Goal: Task Accomplishment & Management: Manage account settings

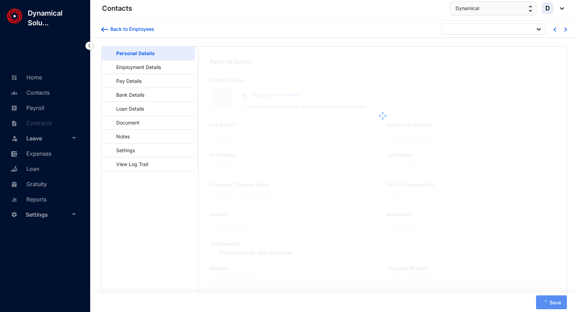
type input "[PERSON_NAME]"
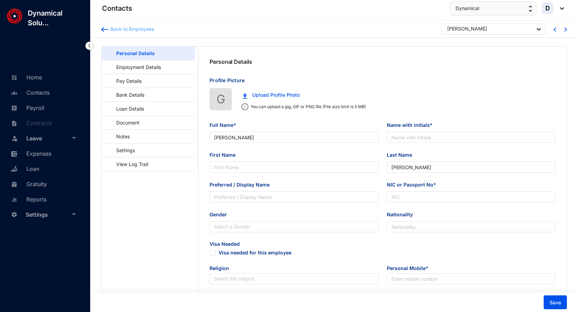
click at [106, 29] on img at bounding box center [104, 29] width 7 height 5
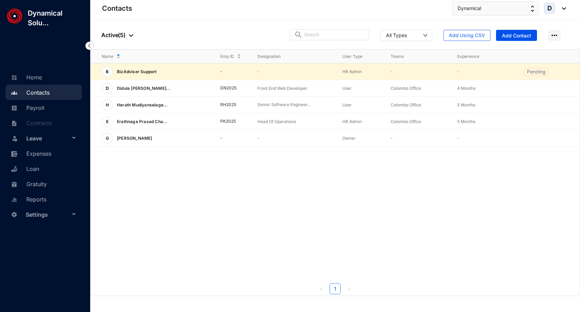
click at [155, 72] on p "BizAdviser Support" at bounding box center [136, 71] width 47 height 11
click at [250, 71] on td "-" at bounding box center [288, 71] width 85 height 17
click at [150, 67] on p "BizAdviser Support" at bounding box center [136, 71] width 47 height 11
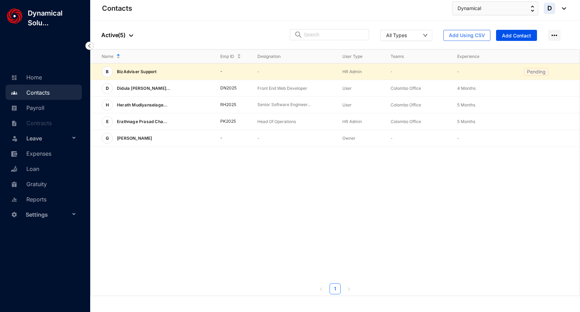
click at [105, 72] on span "B" at bounding box center [107, 71] width 11 height 11
click at [534, 73] on p "Pending" at bounding box center [536, 71] width 19 height 7
click at [260, 36] on div "People Active ( 5 ) All Types Add Using CSV Add Contact" at bounding box center [335, 35] width 490 height 28
click at [358, 219] on div "B BizAdviser Support - - HR Admin - - Pending D [PERSON_NAME]... DN2025 Front E…" at bounding box center [335, 172] width 489 height 219
click at [462, 71] on p "-" at bounding box center [485, 71] width 56 height 7
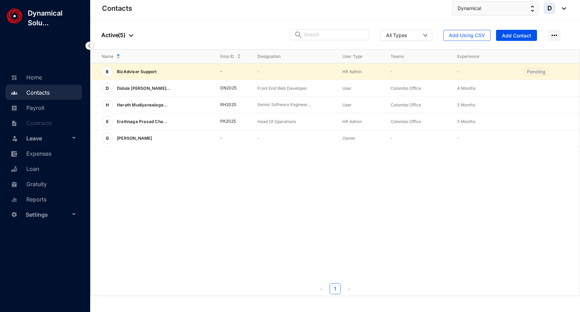
click at [513, 71] on td "Pending" at bounding box center [546, 71] width 67 height 17
click at [563, 70] on td "Pending" at bounding box center [546, 71] width 67 height 17
click at [392, 64] on td "-" at bounding box center [413, 71] width 67 height 17
click at [146, 73] on p "BizAdviser Support" at bounding box center [136, 71] width 47 height 11
click at [544, 70] on p "Pending" at bounding box center [536, 71] width 19 height 7
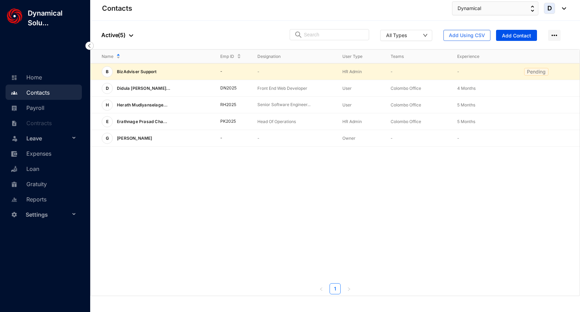
click at [538, 73] on p "Pending" at bounding box center [536, 71] width 19 height 7
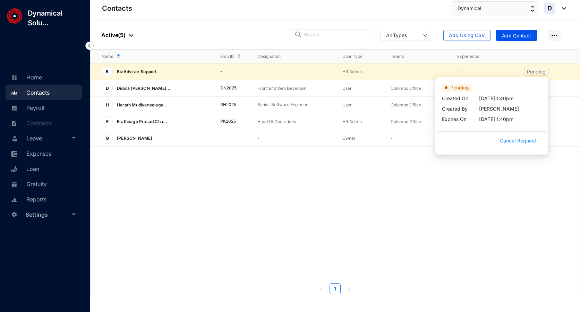
click at [516, 139] on span "Cancel Request" at bounding box center [518, 141] width 36 height 8
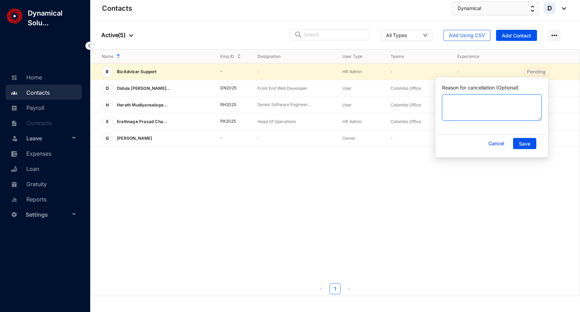
click at [512, 111] on textarea "Reason for cancellation (Optional)" at bounding box center [492, 107] width 100 height 26
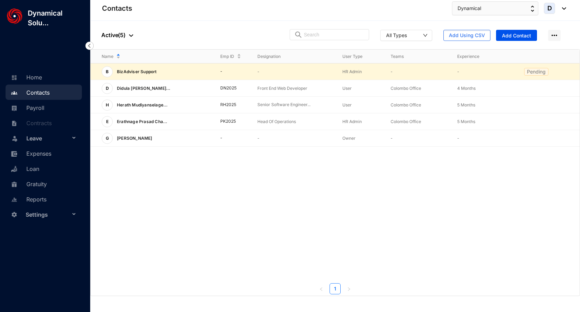
click at [534, 71] on p "Pending" at bounding box center [536, 71] width 19 height 7
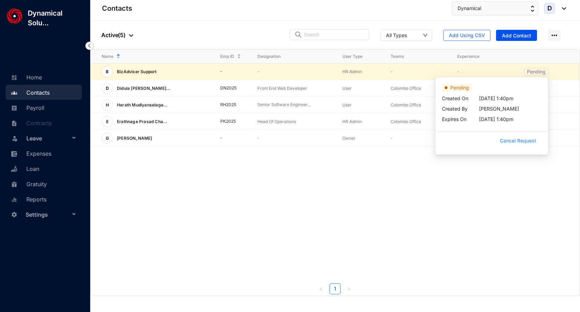
click at [508, 137] on span "Cancel Request" at bounding box center [518, 141] width 36 height 8
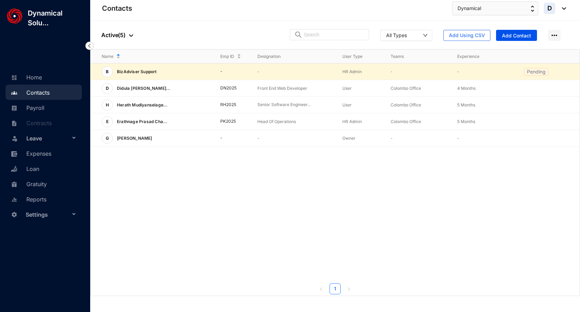
click at [537, 73] on p "Pending" at bounding box center [536, 71] width 19 height 7
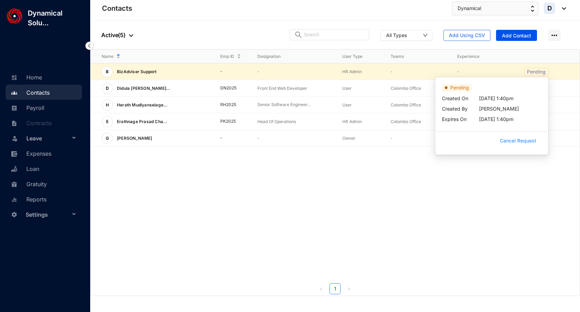
click at [515, 139] on span "Cancel Request" at bounding box center [518, 141] width 36 height 8
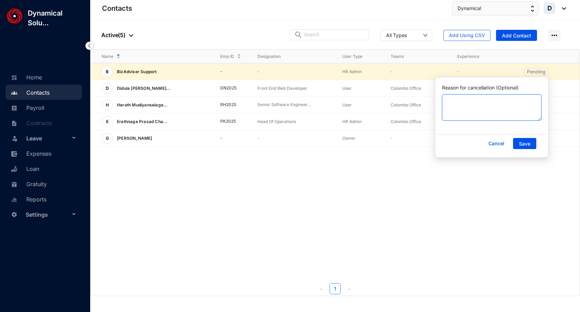
click at [492, 106] on textarea "Reason for cancellation (Optional)" at bounding box center [492, 107] width 100 height 26
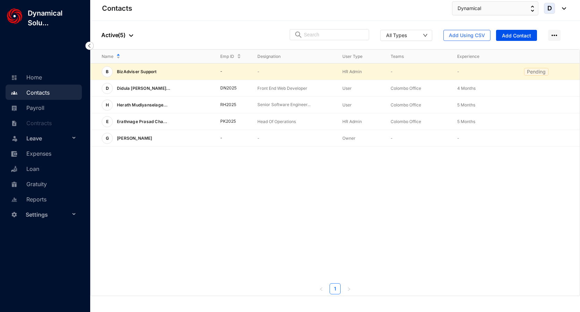
click at [535, 72] on p "Pending" at bounding box center [536, 71] width 19 height 7
click at [530, 70] on p "Pending" at bounding box center [536, 71] width 19 height 7
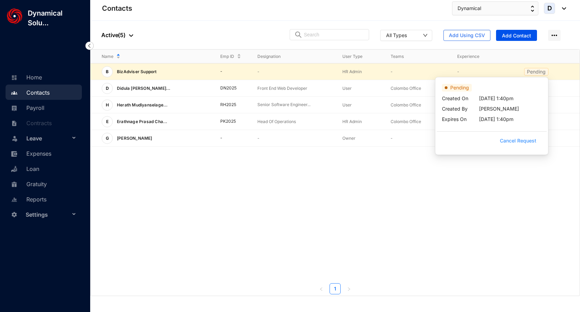
click at [504, 140] on span "Cancel Request" at bounding box center [518, 141] width 36 height 8
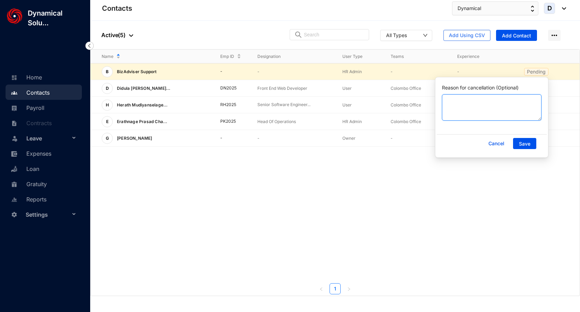
click at [485, 113] on textarea "Reason for cancellation (Optional)" at bounding box center [492, 107] width 100 height 26
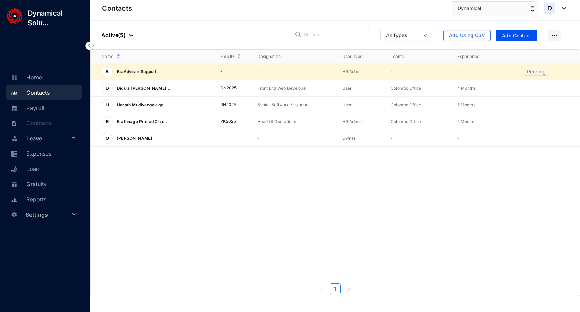
click at [535, 73] on p "Pending" at bounding box center [536, 71] width 19 height 7
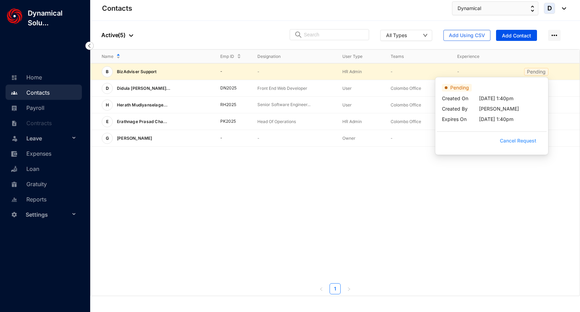
click at [526, 143] on span "Cancel Request" at bounding box center [518, 141] width 36 height 8
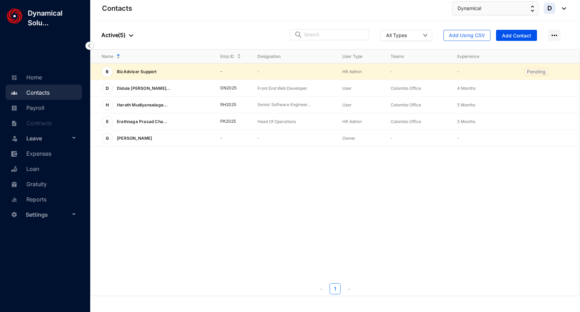
click at [539, 71] on p "Pending" at bounding box center [536, 71] width 19 height 7
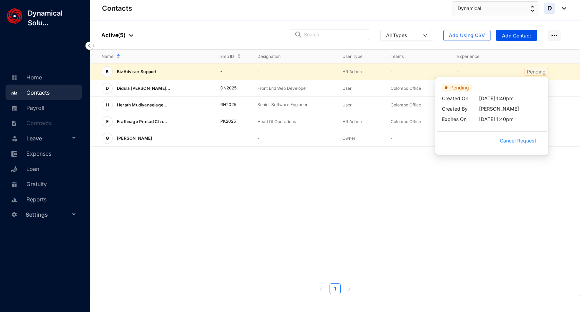
click at [524, 142] on span "Cancel Request" at bounding box center [518, 141] width 36 height 8
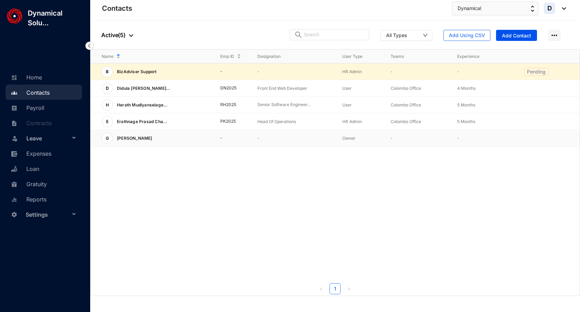
click at [524, 142] on td "View More" at bounding box center [546, 138] width 67 height 17
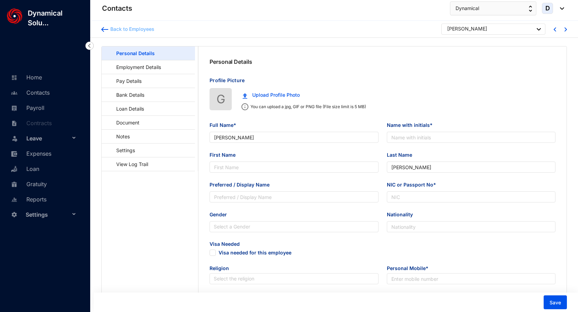
click at [106, 31] on img at bounding box center [104, 29] width 7 height 5
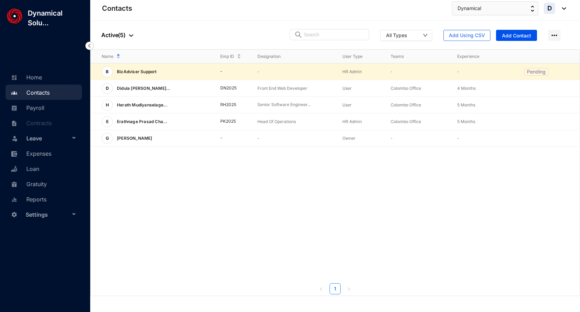
click at [530, 71] on p "Pending" at bounding box center [536, 71] width 19 height 7
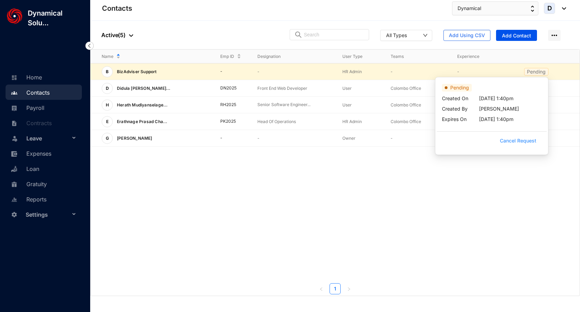
click at [513, 139] on span "Cancel Request" at bounding box center [518, 141] width 36 height 8
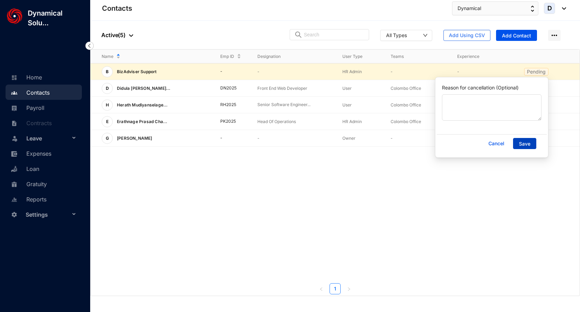
click at [520, 141] on span "Save" at bounding box center [524, 143] width 11 height 7
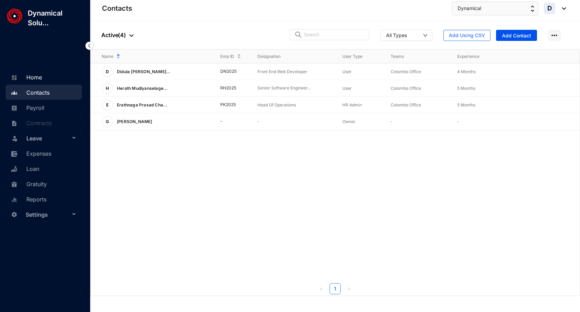
click at [32, 75] on link "Home" at bounding box center [25, 77] width 33 height 7
